Goal: Check status

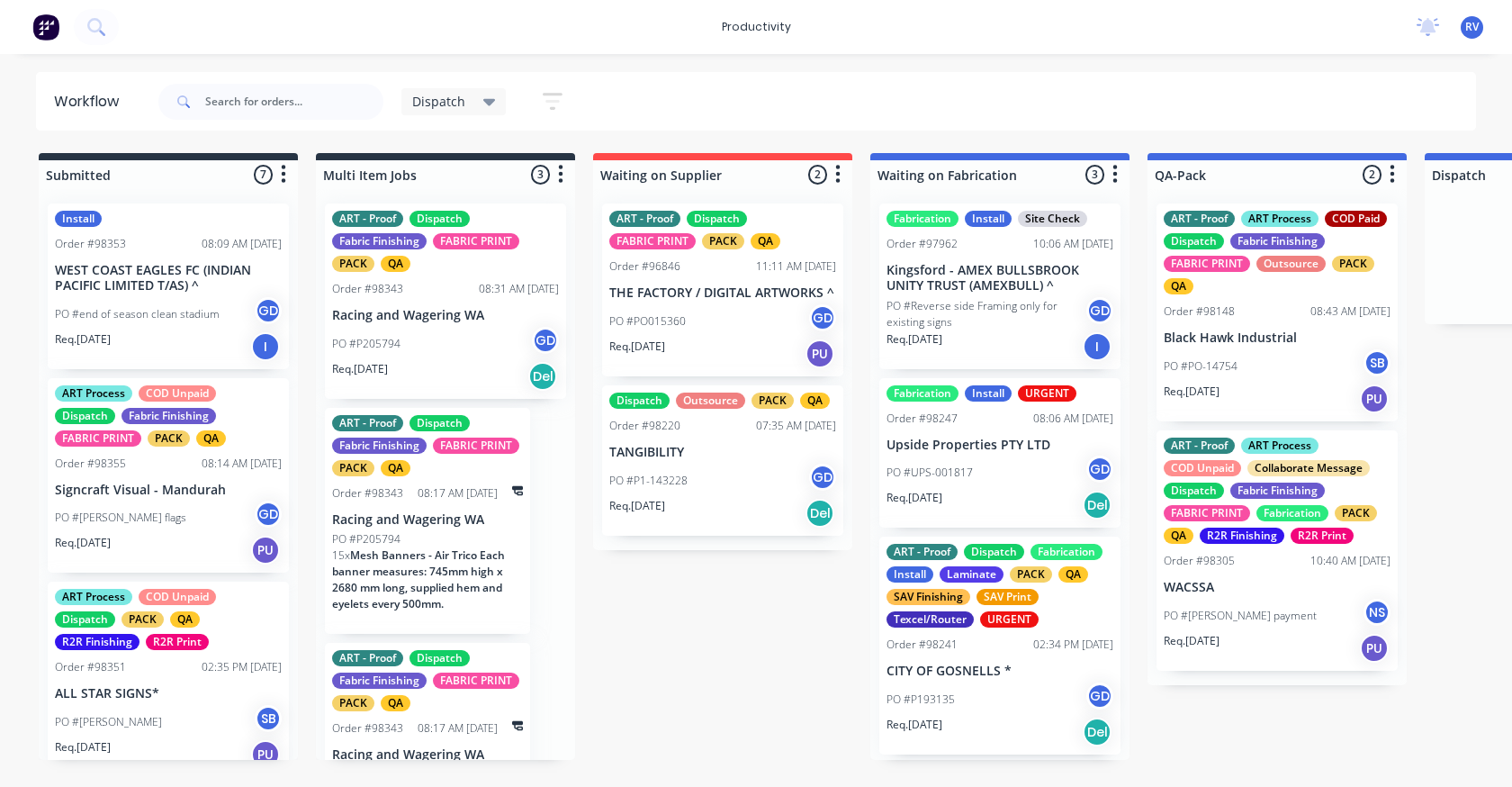
scroll to position [0, 963]
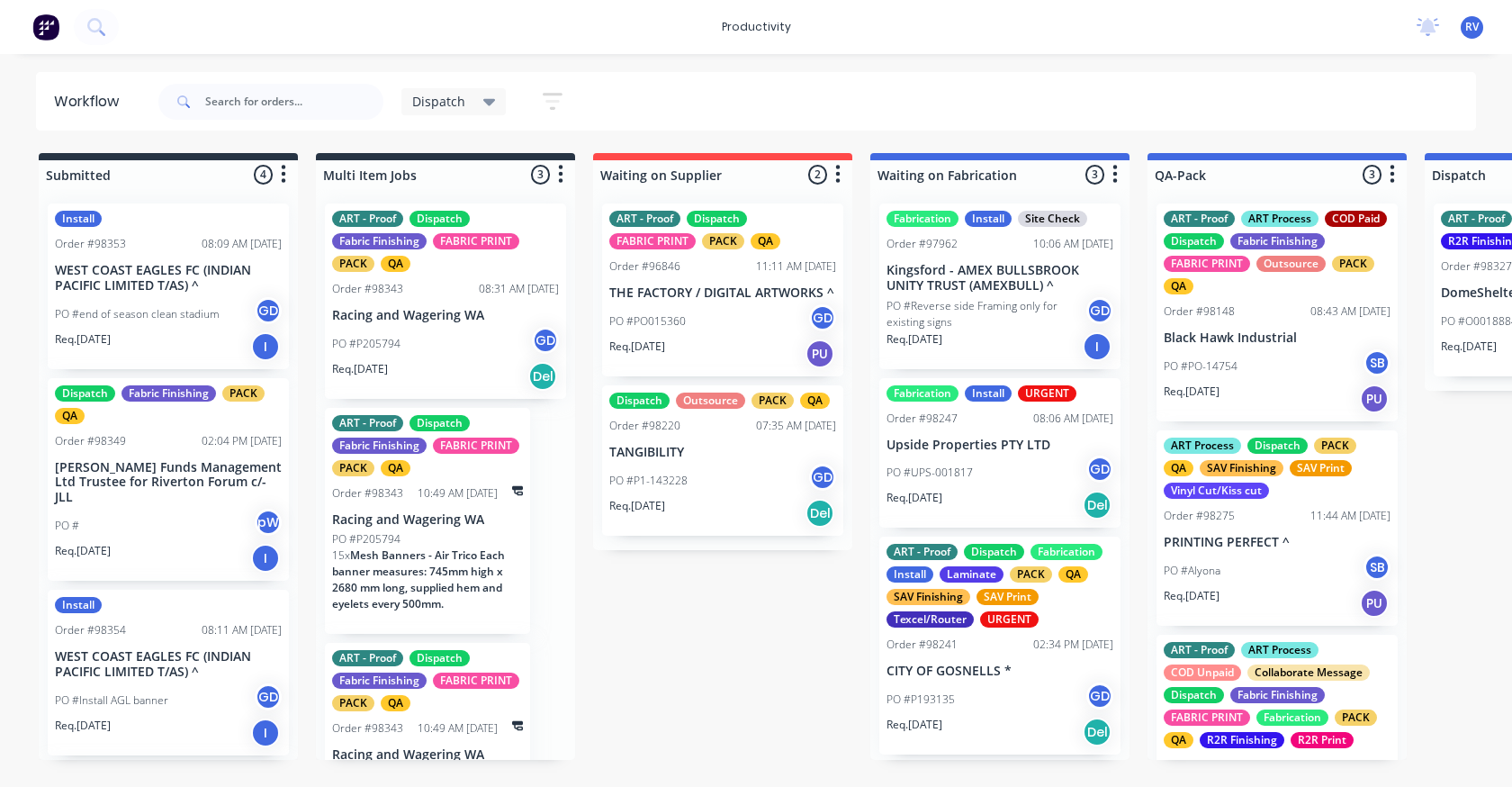
click at [262, 679] on html "productivity productivity Workflow Planner Delivery Scheduling Timesheets No ne…" at bounding box center [756, 339] width 1512 height 679
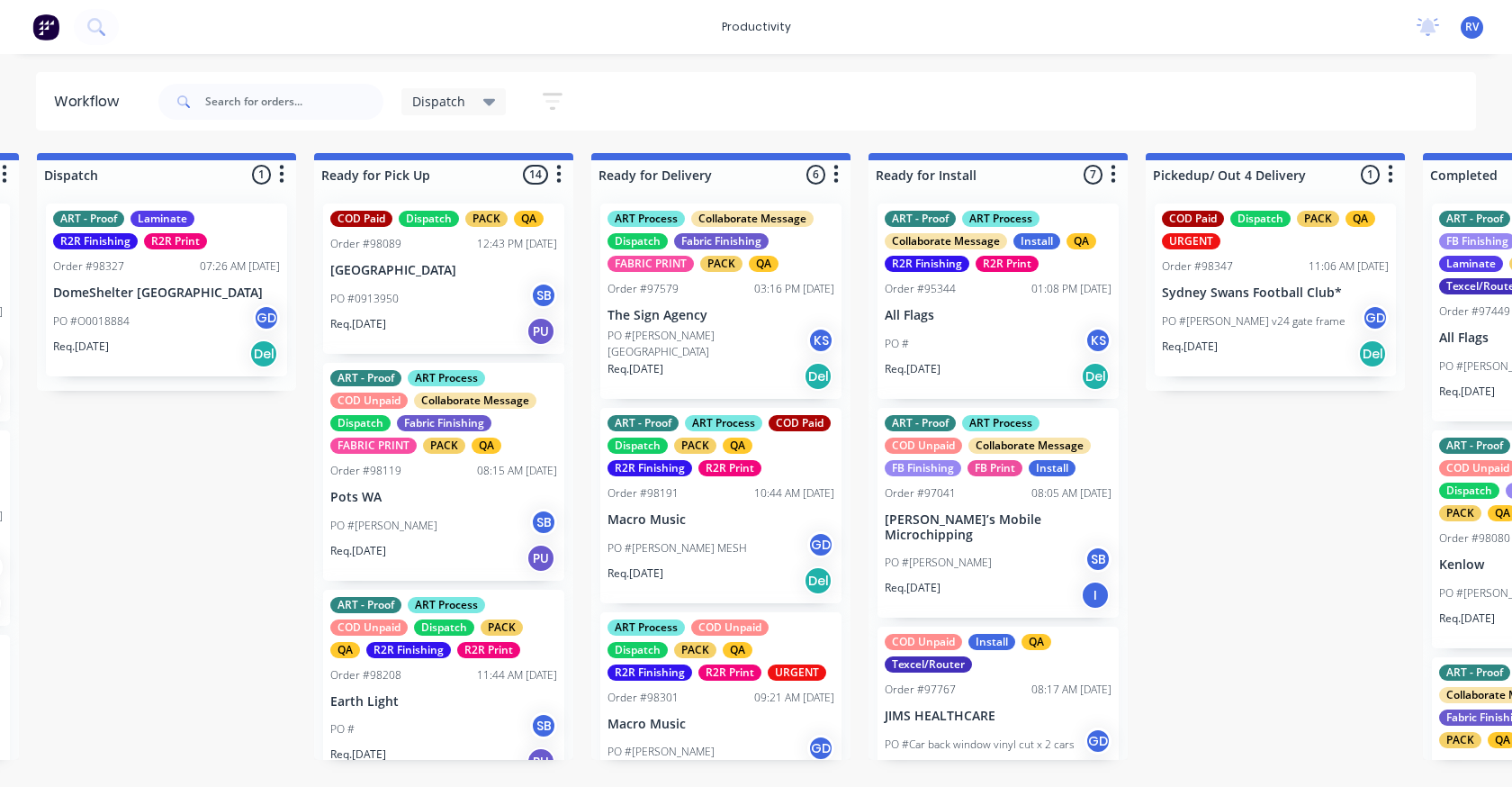
scroll to position [0, 1401]
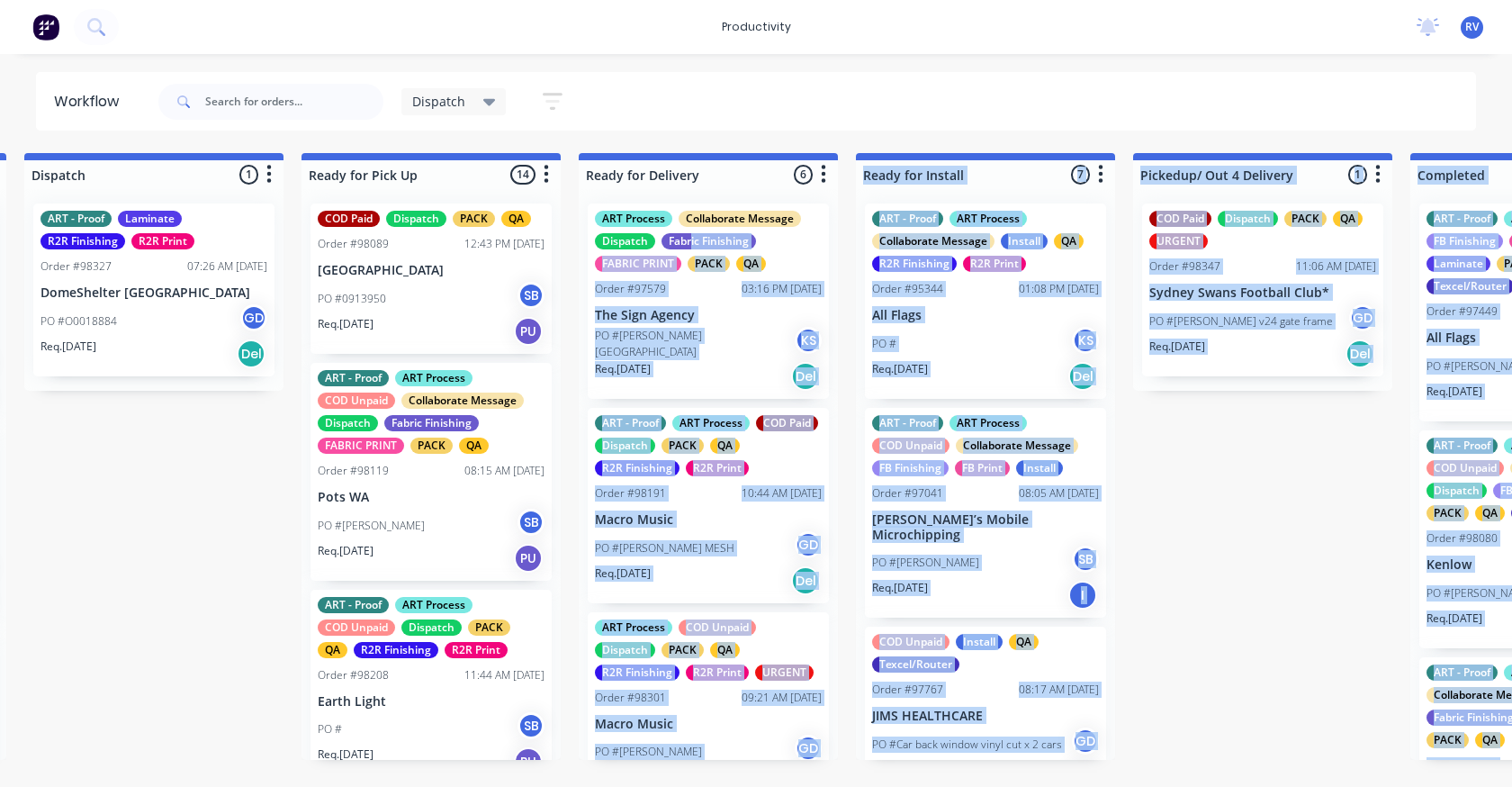
drag, startPoint x: 133, startPoint y: 248, endPoint x: 679, endPoint y: 238, distance: 546.1
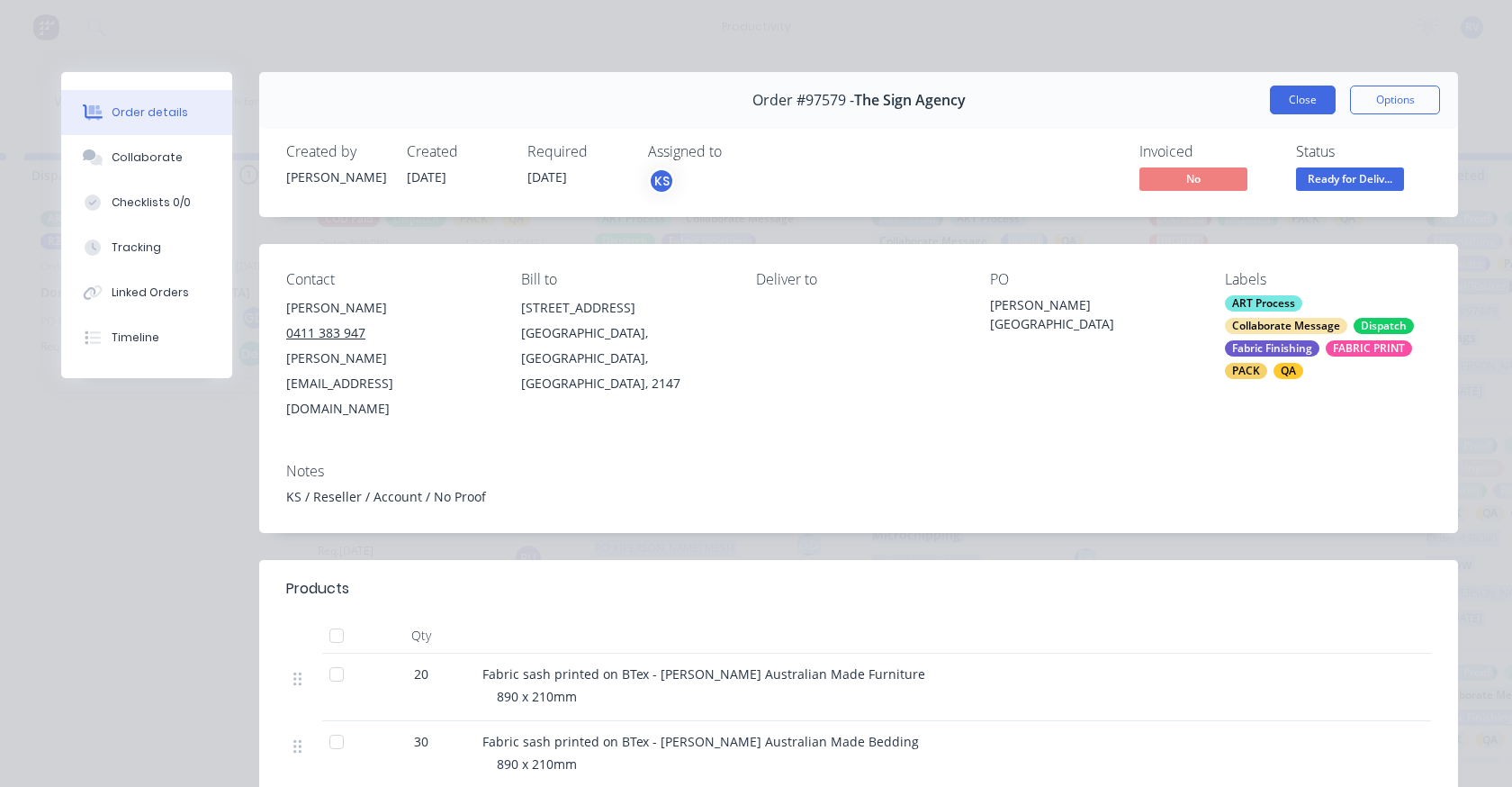
click at [1278, 108] on button "Close" at bounding box center [1302, 99] width 65 height 29
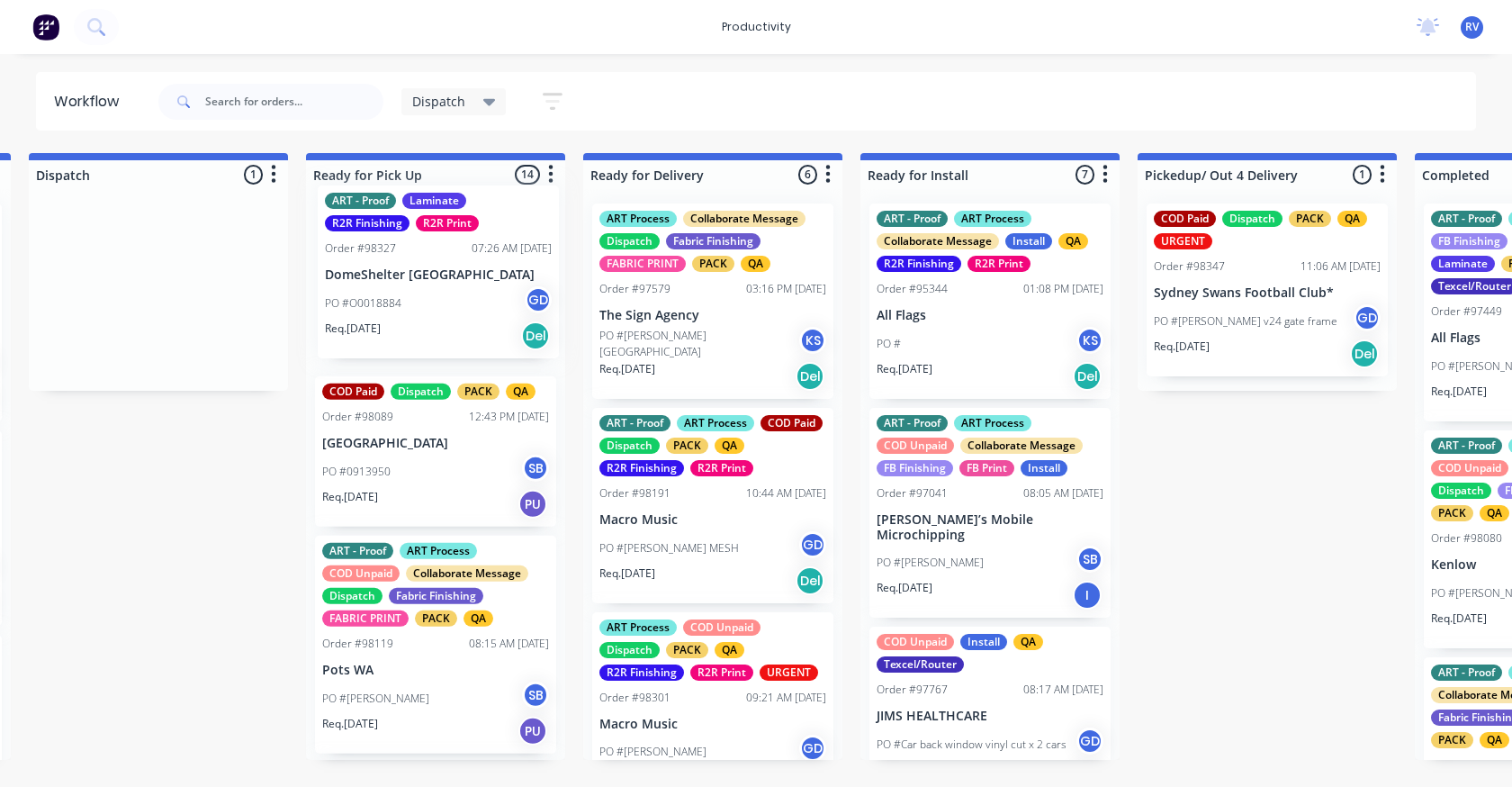
scroll to position [0, 1392]
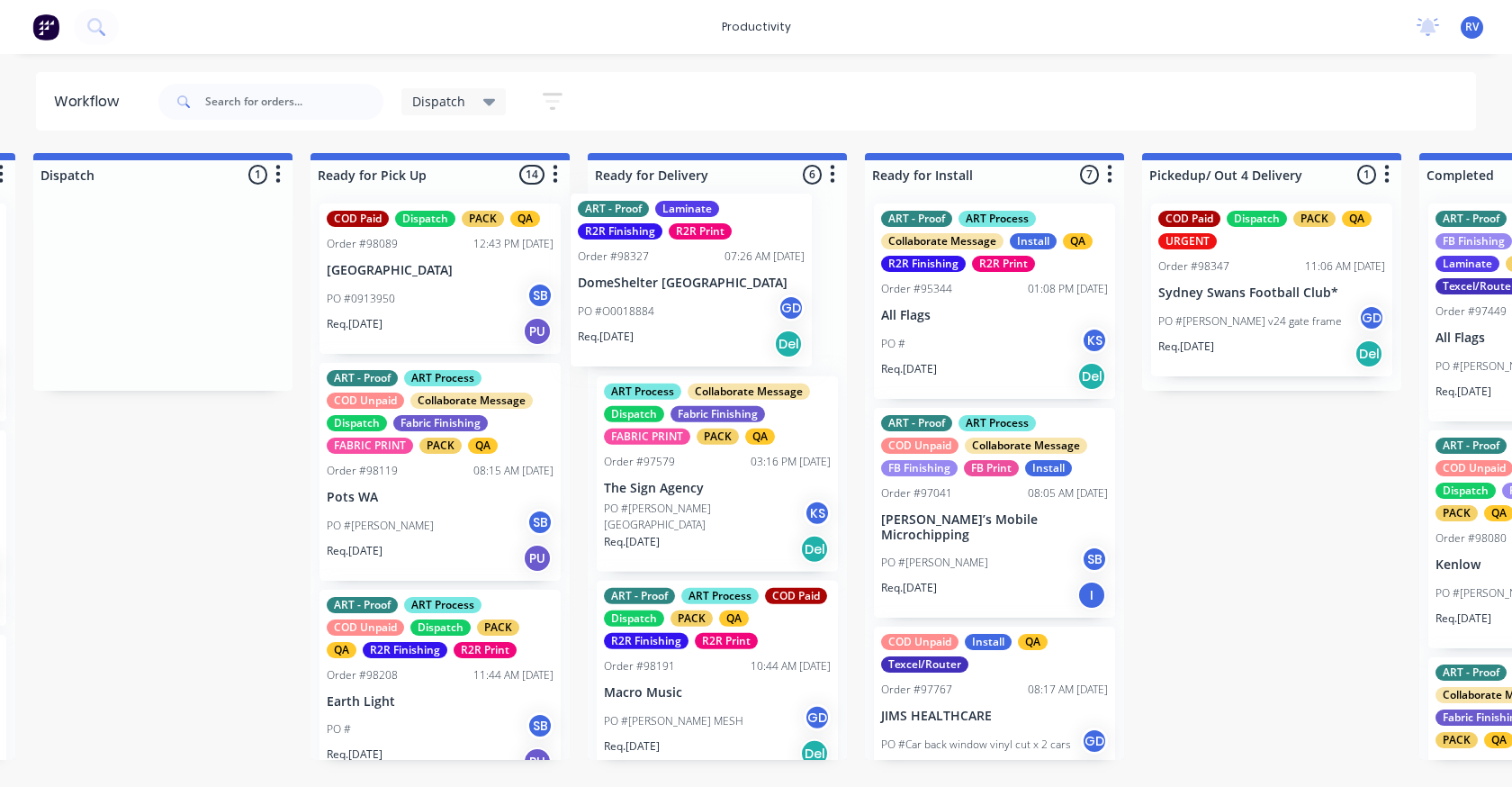
drag, startPoint x: 141, startPoint y: 320, endPoint x: 699, endPoint y: 297, distance: 558.5
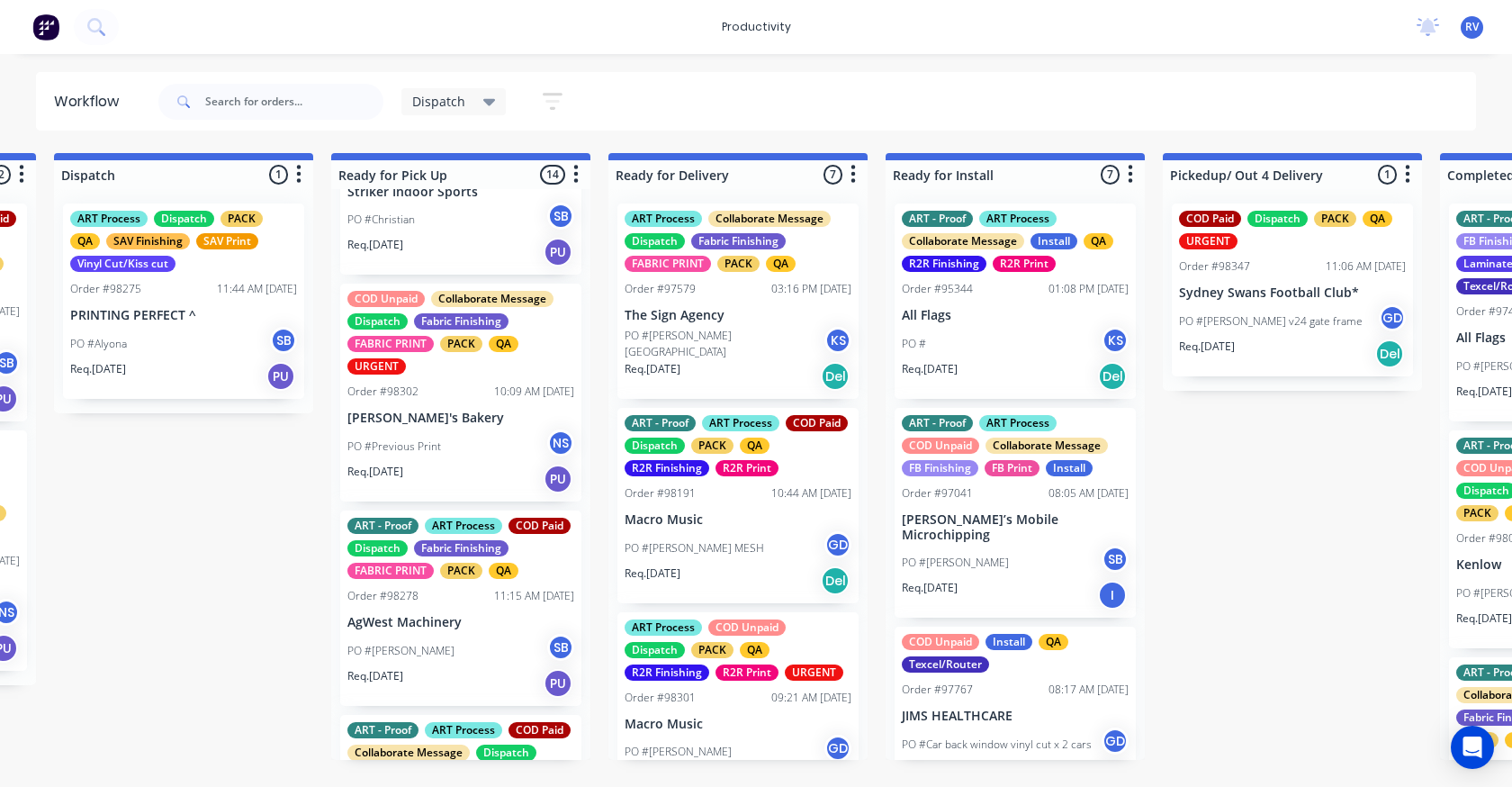
scroll to position [1890, 0]
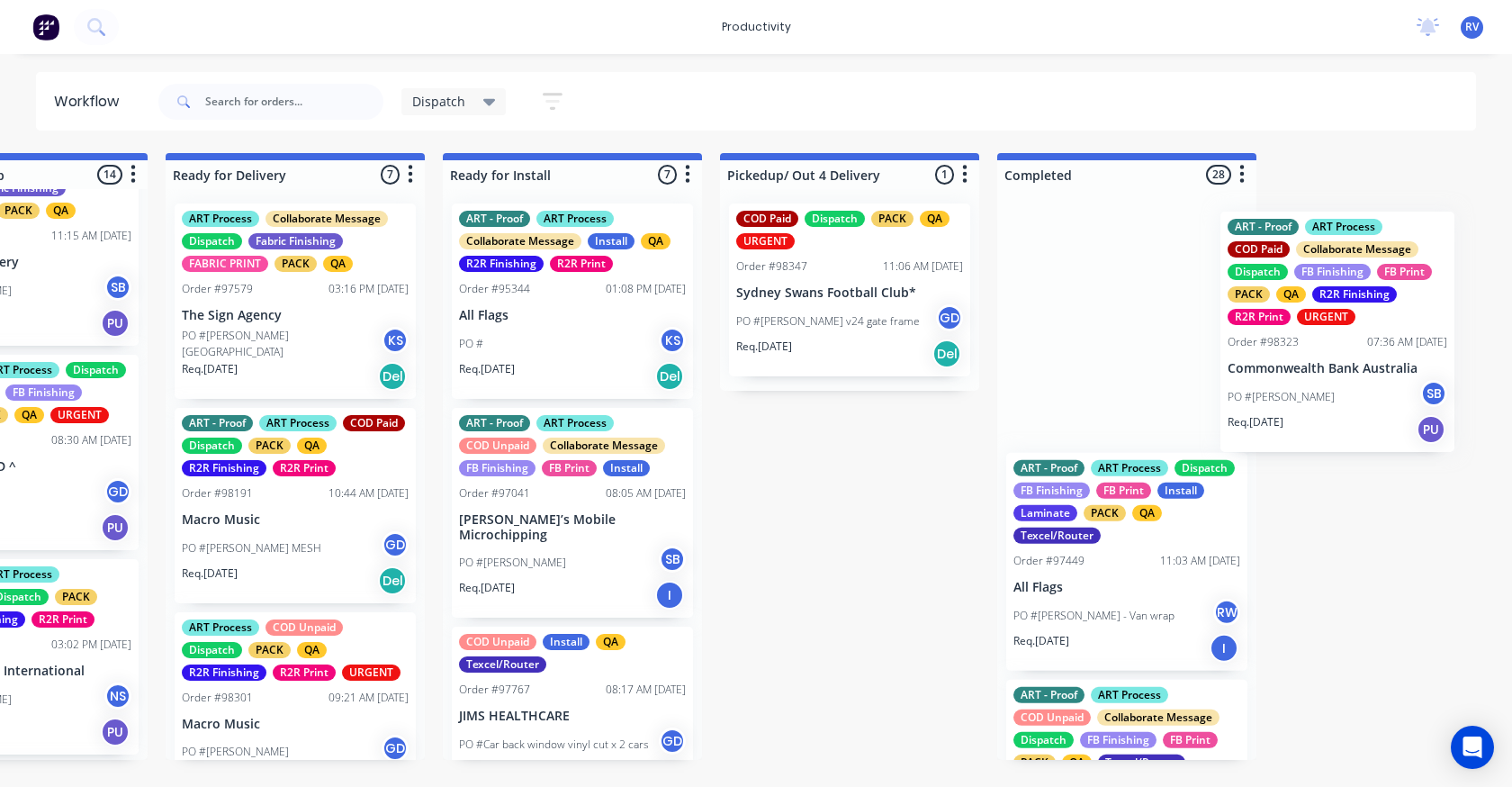
drag, startPoint x: 449, startPoint y: 616, endPoint x: 1077, endPoint y: 340, distance: 686.0
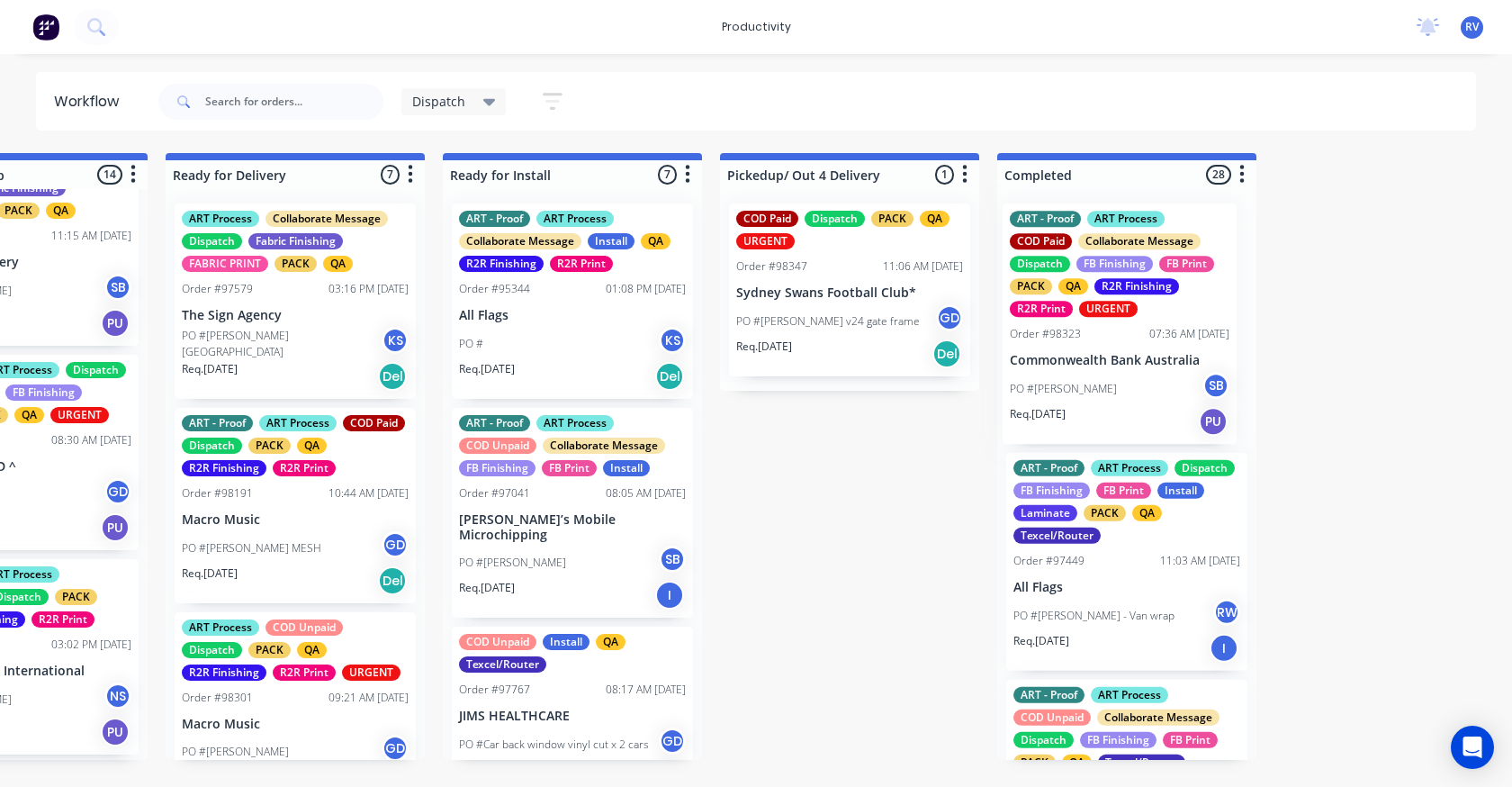
scroll to position [0, 1817]
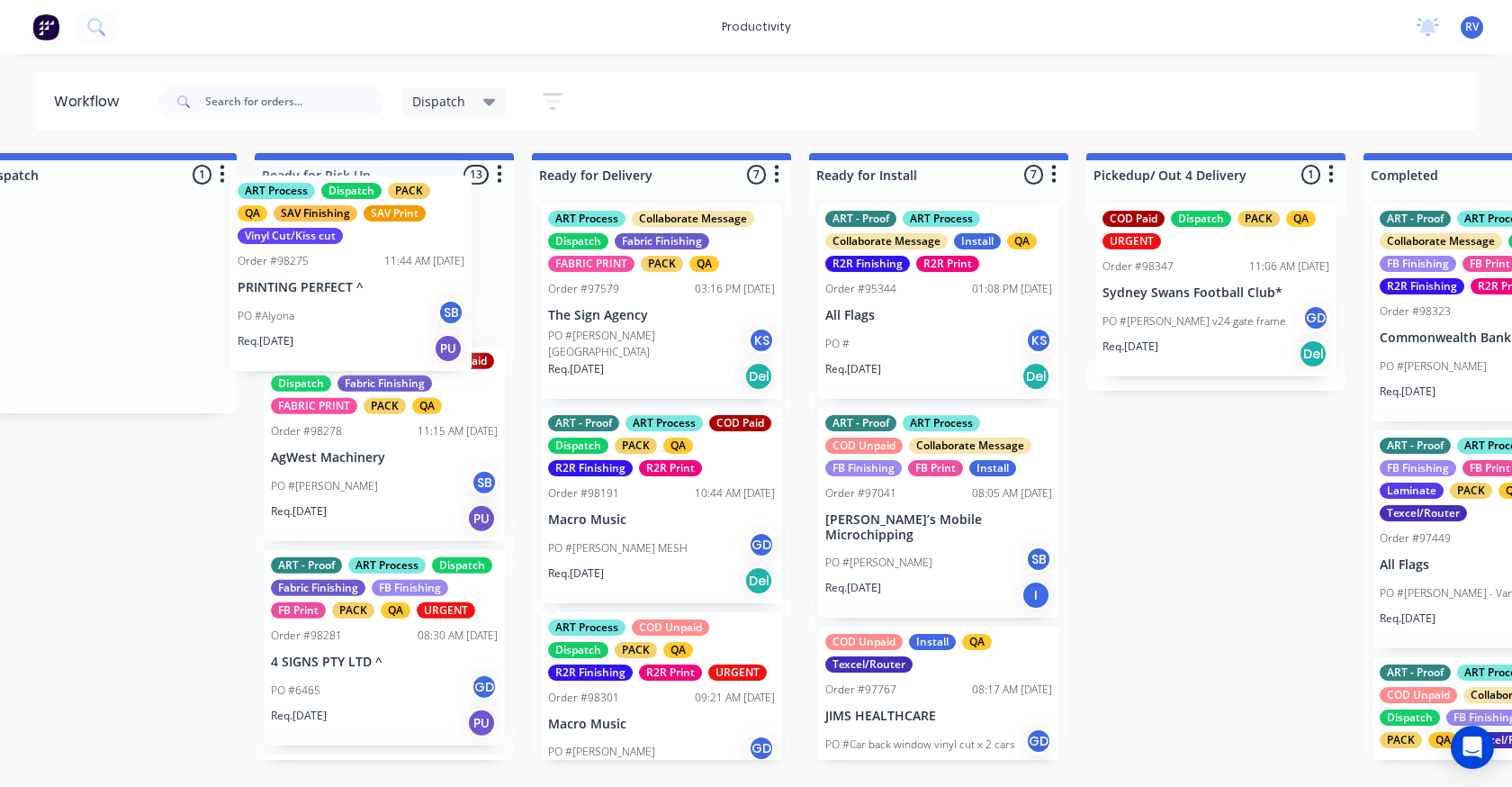
drag, startPoint x: 115, startPoint y: 326, endPoint x: 424, endPoint y: 299, distance: 310.2
